Goal: Information Seeking & Learning: Learn about a topic

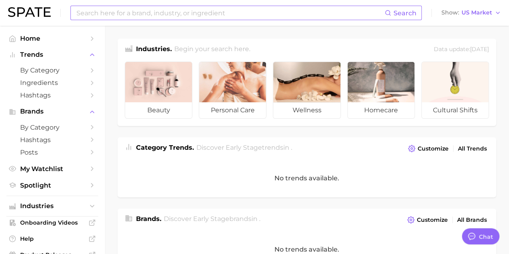
click at [194, 14] on input at bounding box center [230, 13] width 309 height 14
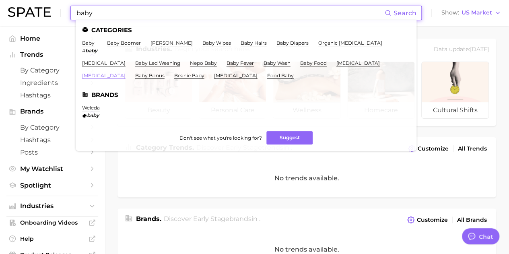
type input "baby"
click at [126, 72] on link "[MEDICAL_DATA]" at bounding box center [103, 75] width 43 height 6
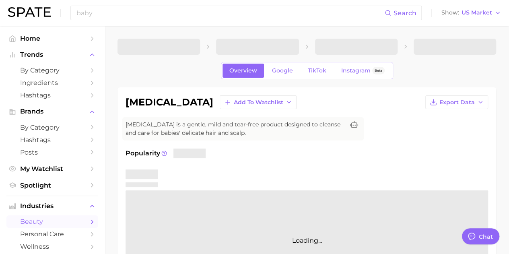
type textarea "x"
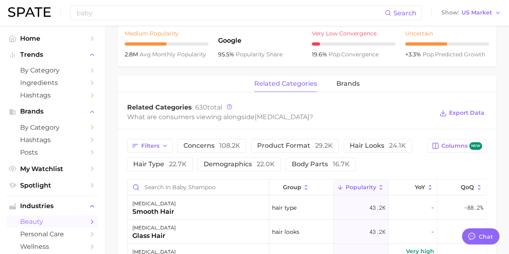
scroll to position [323, 0]
click at [350, 84] on span "brands" at bounding box center [347, 84] width 23 height 7
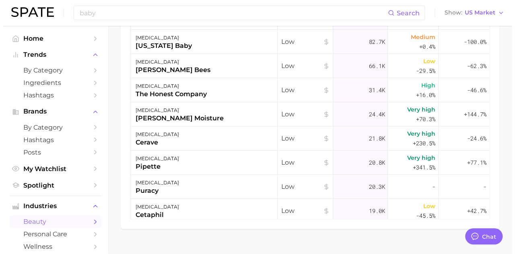
scroll to position [518, 0]
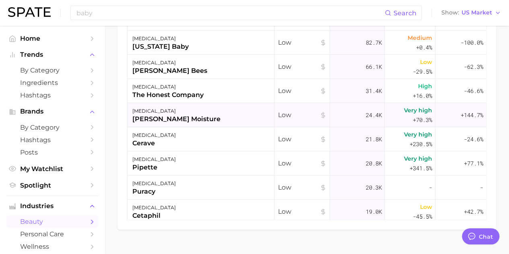
click at [171, 116] on div "[PERSON_NAME] moisture" at bounding box center [176, 119] width 88 height 10
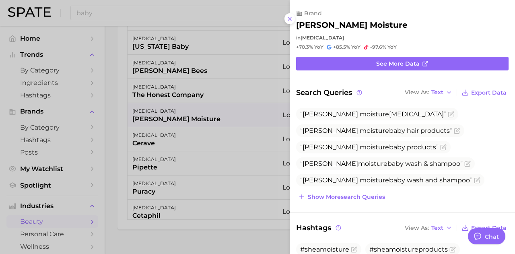
scroll to position [0, 0]
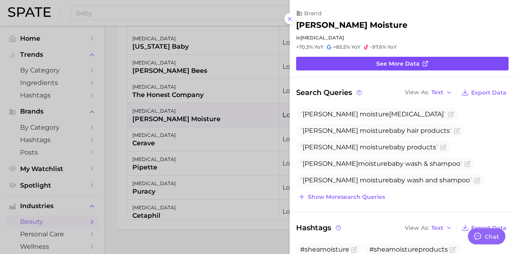
click at [401, 60] on span "See more data" at bounding box center [397, 63] width 43 height 7
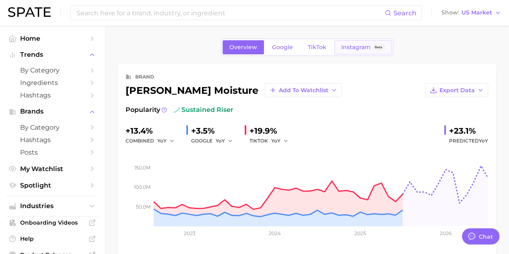
click at [350, 49] on span "Instagram" at bounding box center [355, 47] width 29 height 7
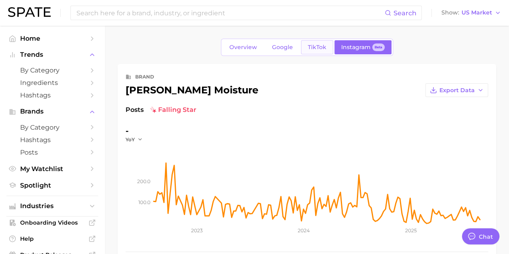
click at [327, 50] on link "TikTok" at bounding box center [317, 47] width 32 height 14
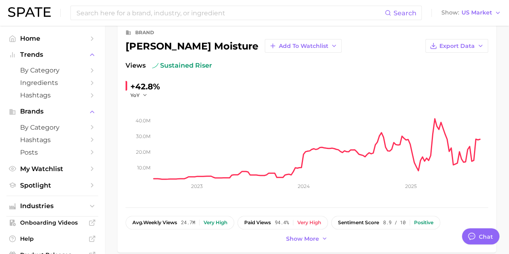
scroll to position [10, 0]
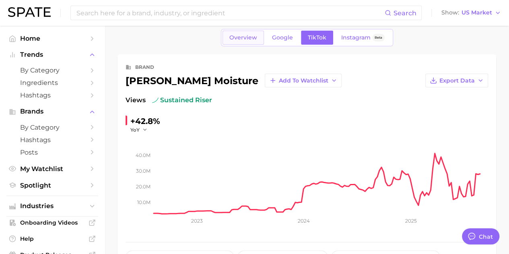
click at [242, 37] on span "Overview" at bounding box center [243, 37] width 28 height 7
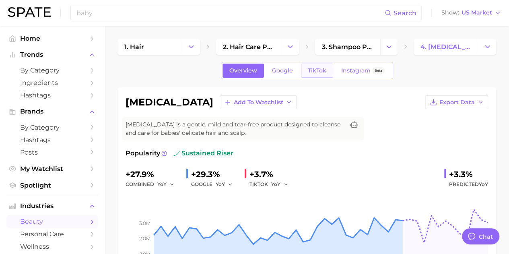
click at [313, 70] on span "TikTok" at bounding box center [317, 70] width 19 height 7
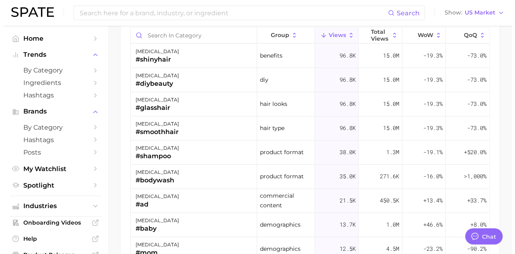
scroll to position [720, 0]
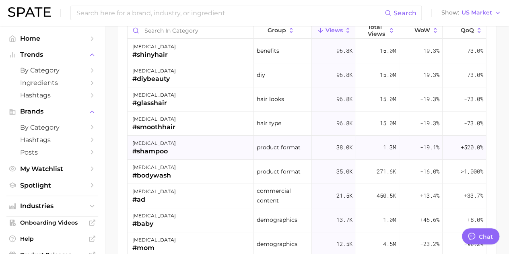
click at [147, 144] on div "[MEDICAL_DATA]" at bounding box center [153, 143] width 43 height 10
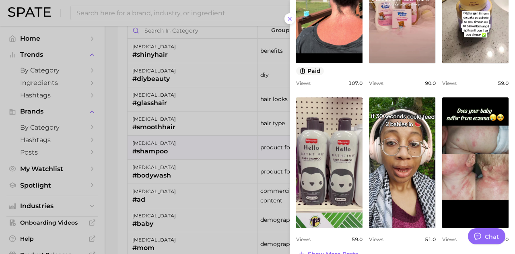
scroll to position [338, 0]
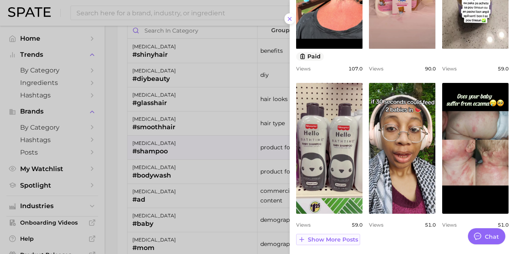
click at [339, 238] on span "Show more posts" at bounding box center [333, 239] width 50 height 7
click at [343, 228] on div "view post on TikTok 7 Views 1.3k view post on TikTok Views 273.0 view post on T…" at bounding box center [402, 68] width 212 height 630
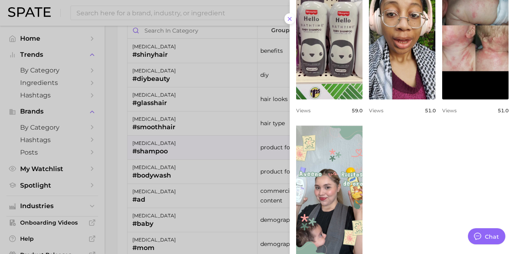
scroll to position [494, 0]
